Goal: Task Accomplishment & Management: Use online tool/utility

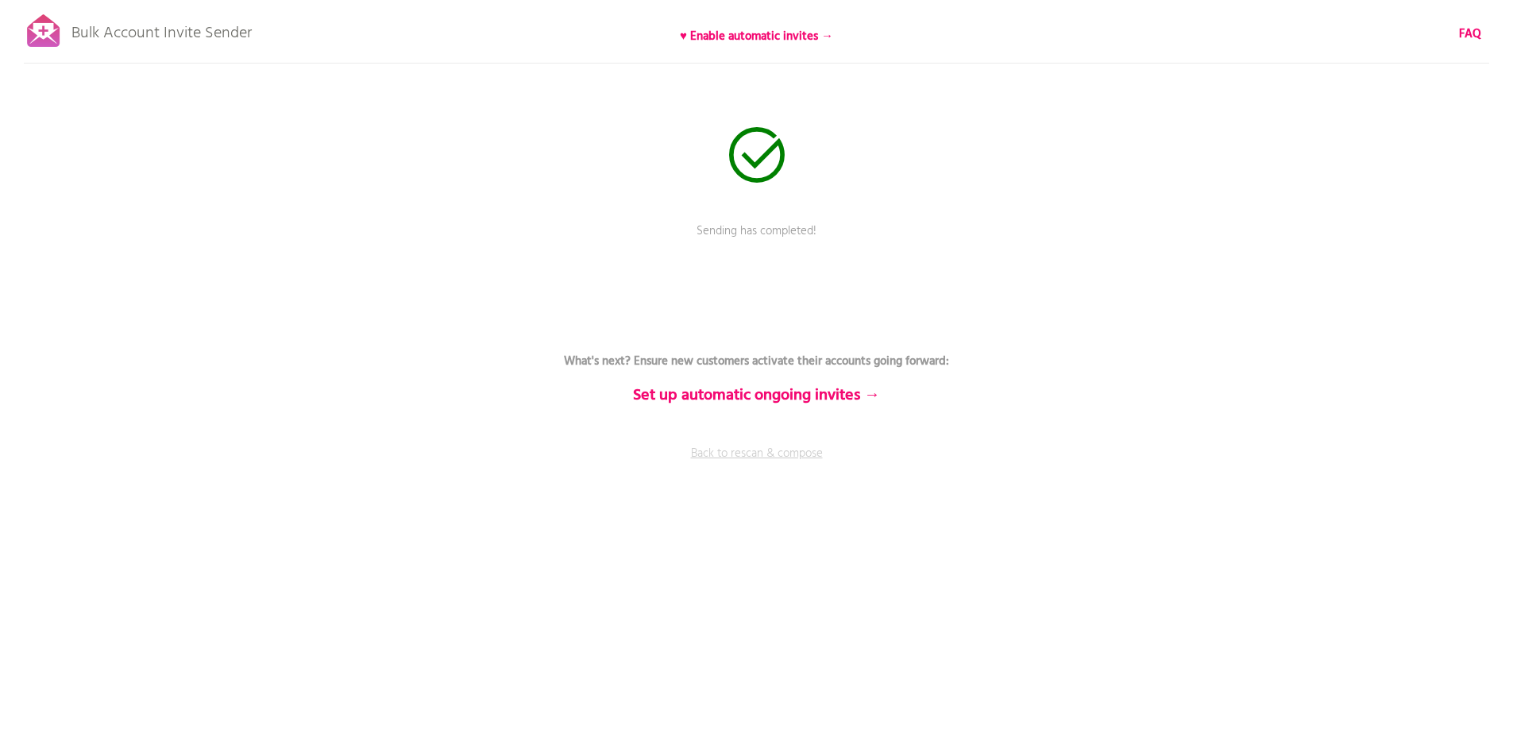
click at [754, 458] on link "Back to rescan & compose" at bounding box center [757, 465] width 476 height 40
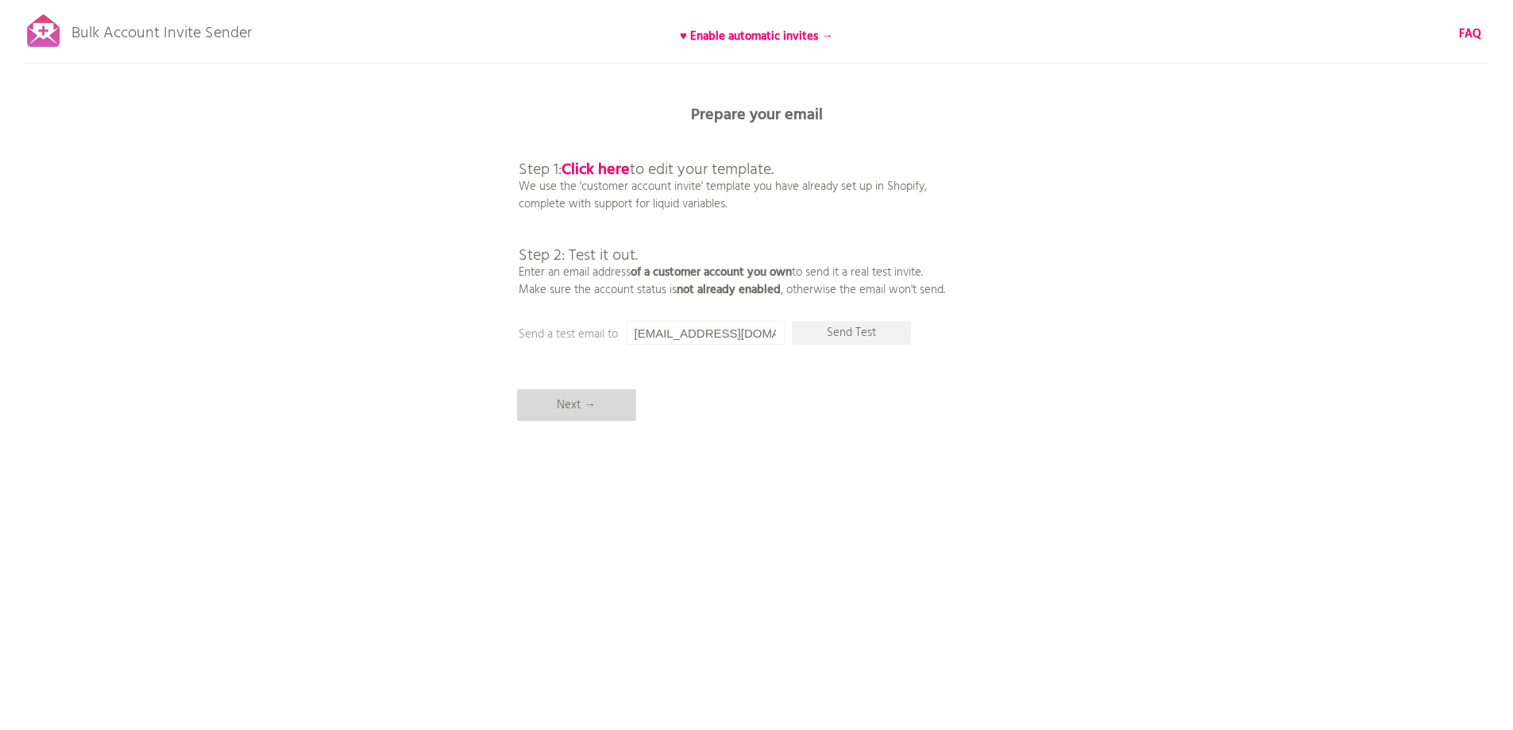
click at [582, 411] on p "Next →" at bounding box center [576, 405] width 119 height 32
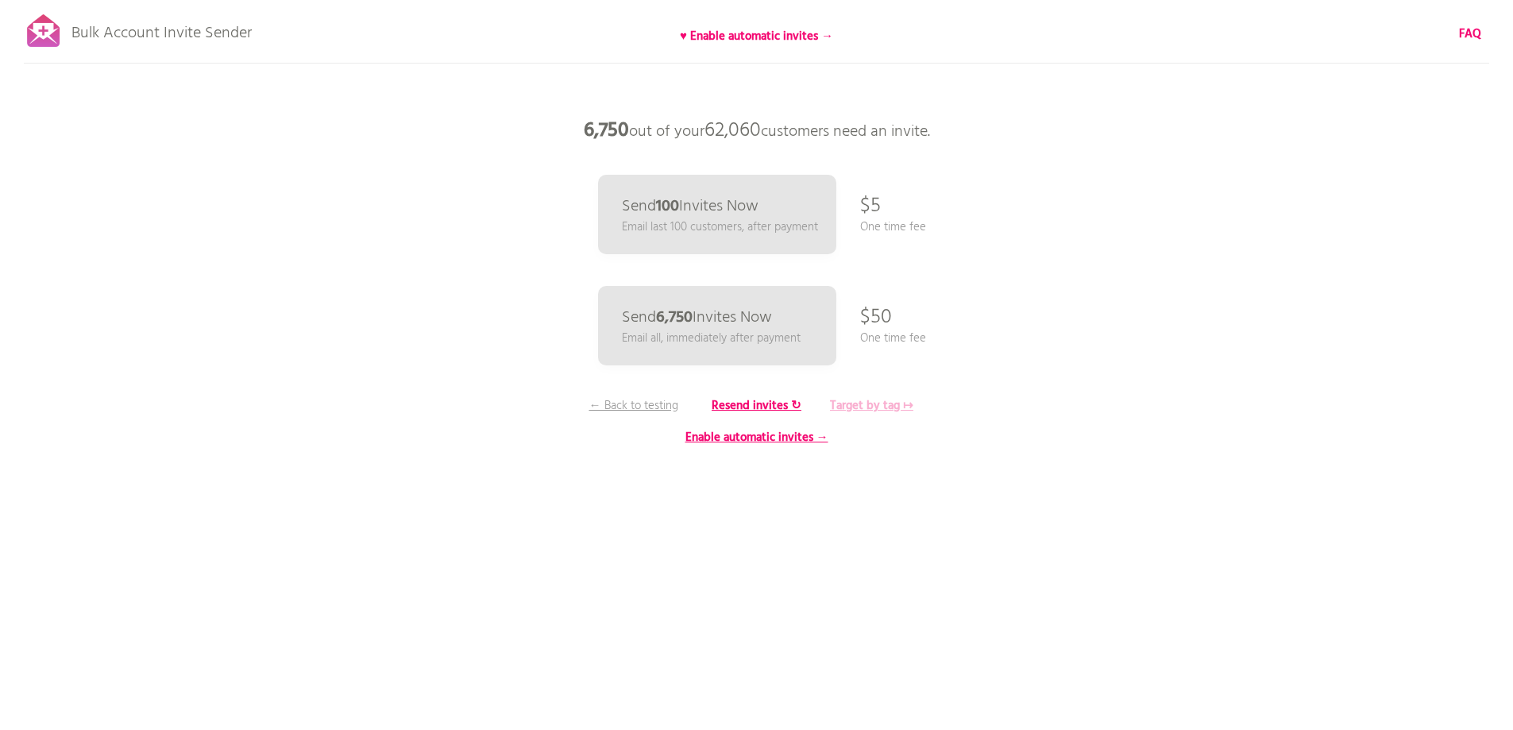
click at [858, 400] on b "Target by tag ↦" at bounding box center [871, 405] width 83 height 19
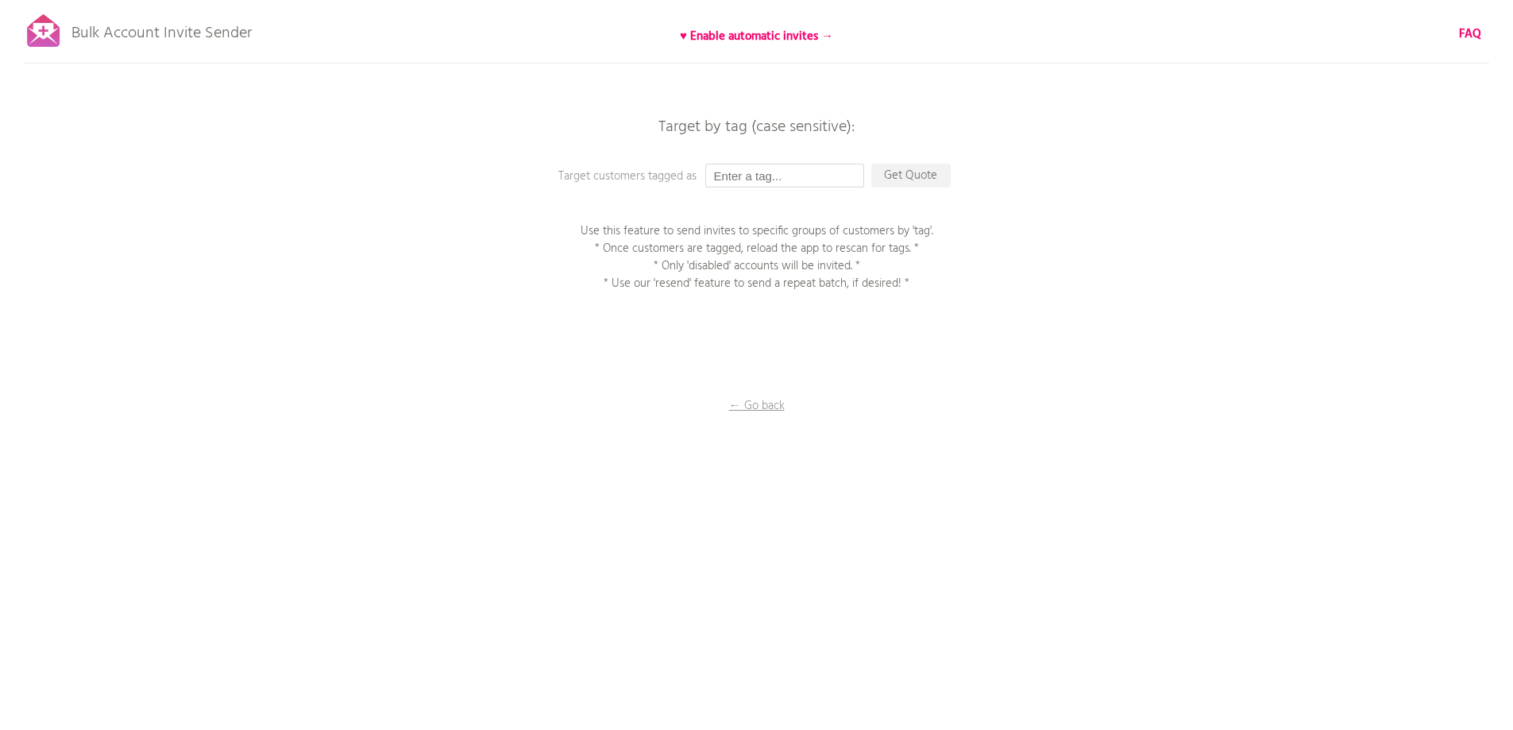
click at [763, 168] on input "text" at bounding box center [784, 176] width 159 height 24
type input "P1EE"
click at [916, 174] on p "Get Quote" at bounding box center [910, 176] width 79 height 24
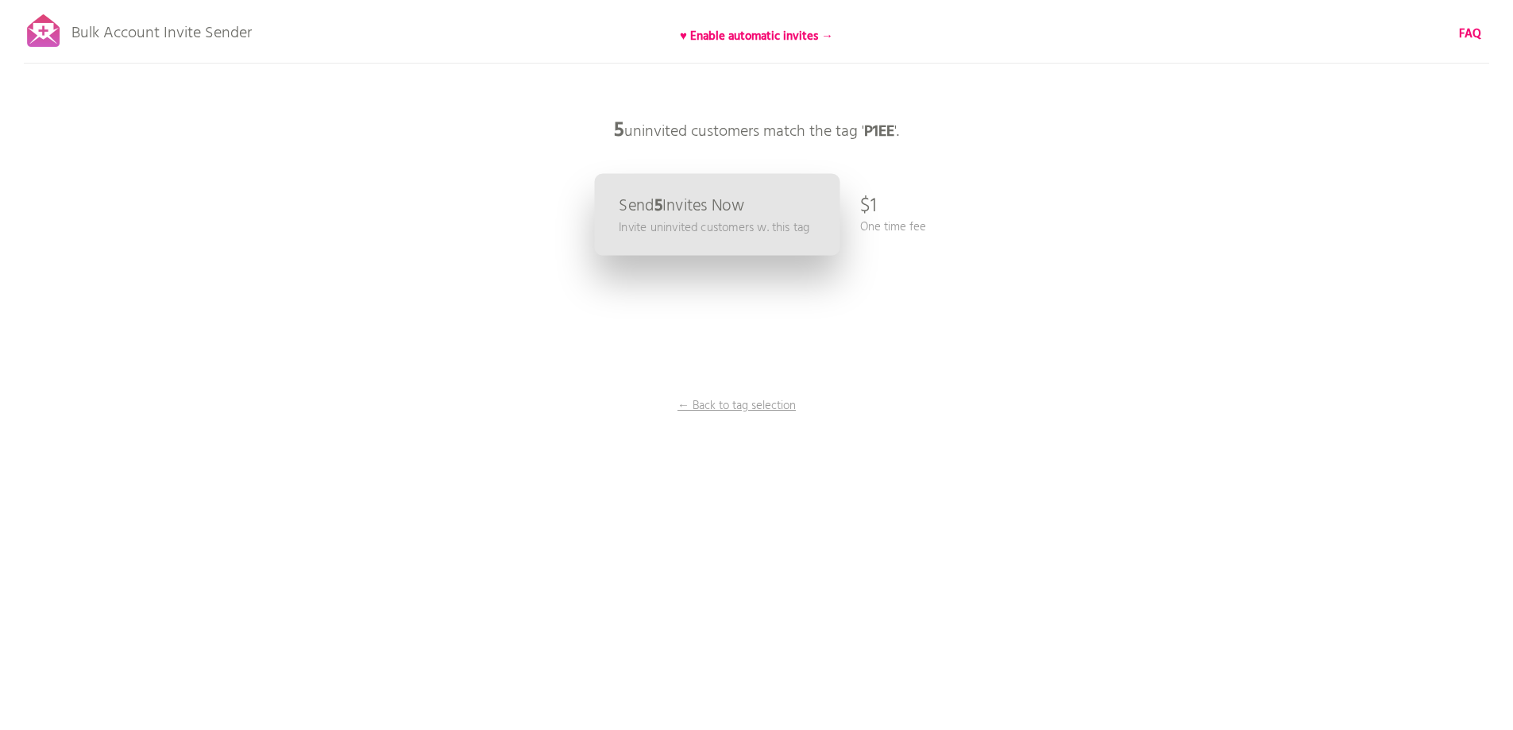
click at [727, 220] on p "Invite uninvited customers w. this tag" at bounding box center [714, 227] width 191 height 18
